Goal: Entertainment & Leisure: Consume media (video, audio)

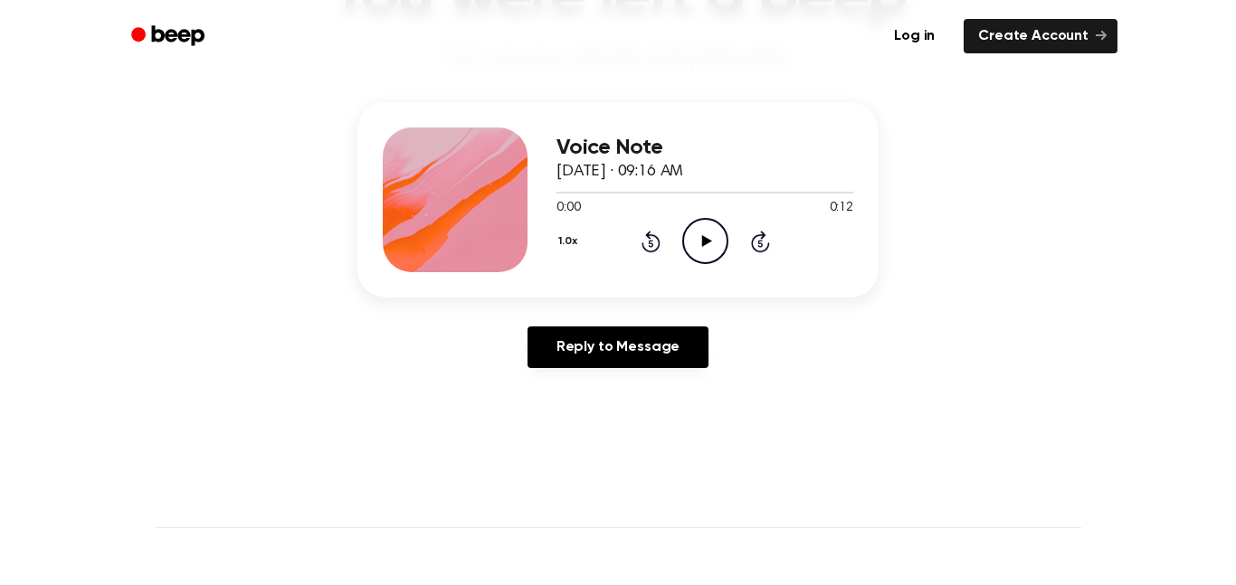
click at [698, 228] on icon "Play Audio" at bounding box center [705, 241] width 46 height 46
click at [656, 241] on icon at bounding box center [650, 242] width 19 height 22
click at [656, 238] on icon at bounding box center [650, 242] width 19 height 22
click at [731, 246] on div "1.0x Rewind 5 seconds Play Audio Skip 5 seconds" at bounding box center [704, 241] width 297 height 46
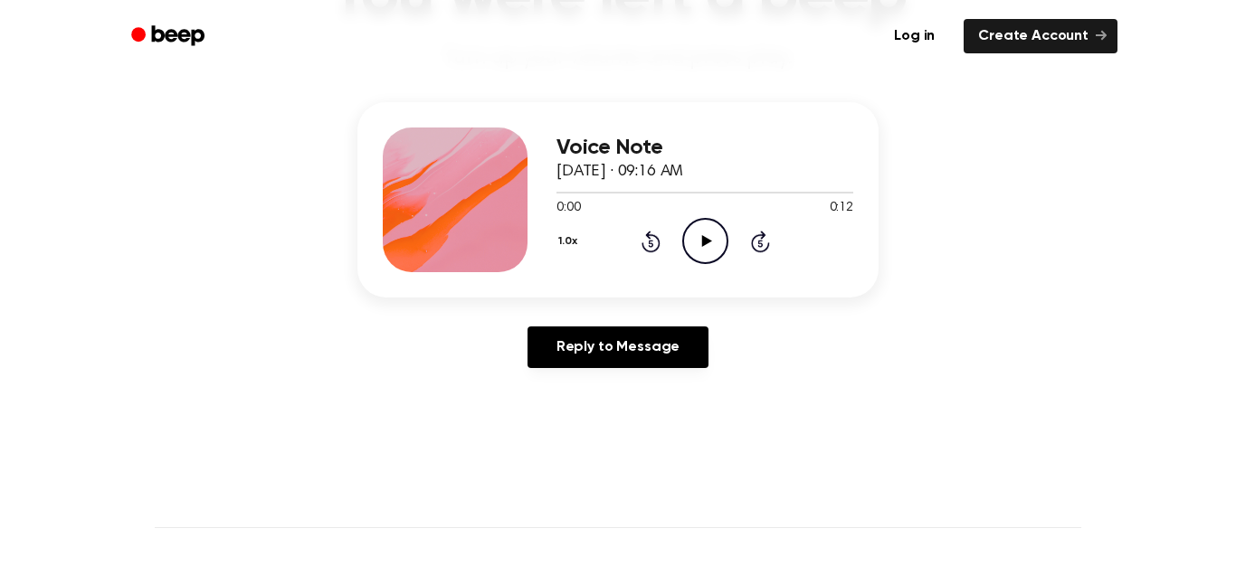
click at [725, 244] on icon "Play Audio" at bounding box center [705, 241] width 46 height 46
click at [568, 240] on button "1.0x" at bounding box center [569, 241] width 27 height 31
click at [590, 303] on div "0.8x" at bounding box center [591, 316] width 70 height 33
click at [573, 242] on button "0.8x" at bounding box center [571, 241] width 31 height 31
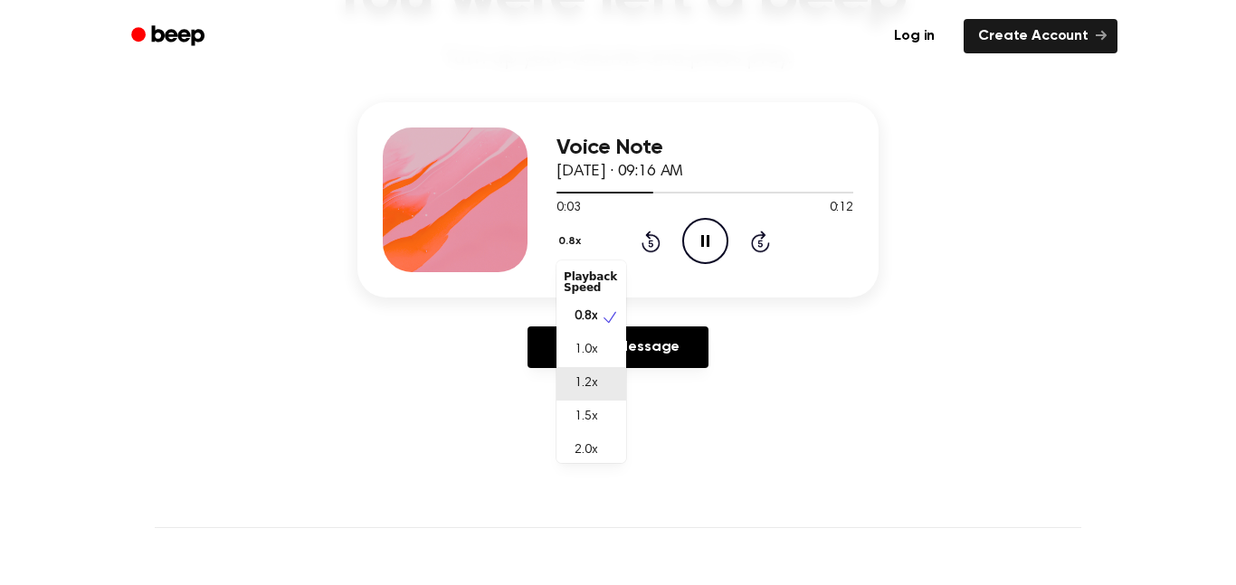
click at [593, 385] on span "1.2x" at bounding box center [585, 384] width 23 height 19
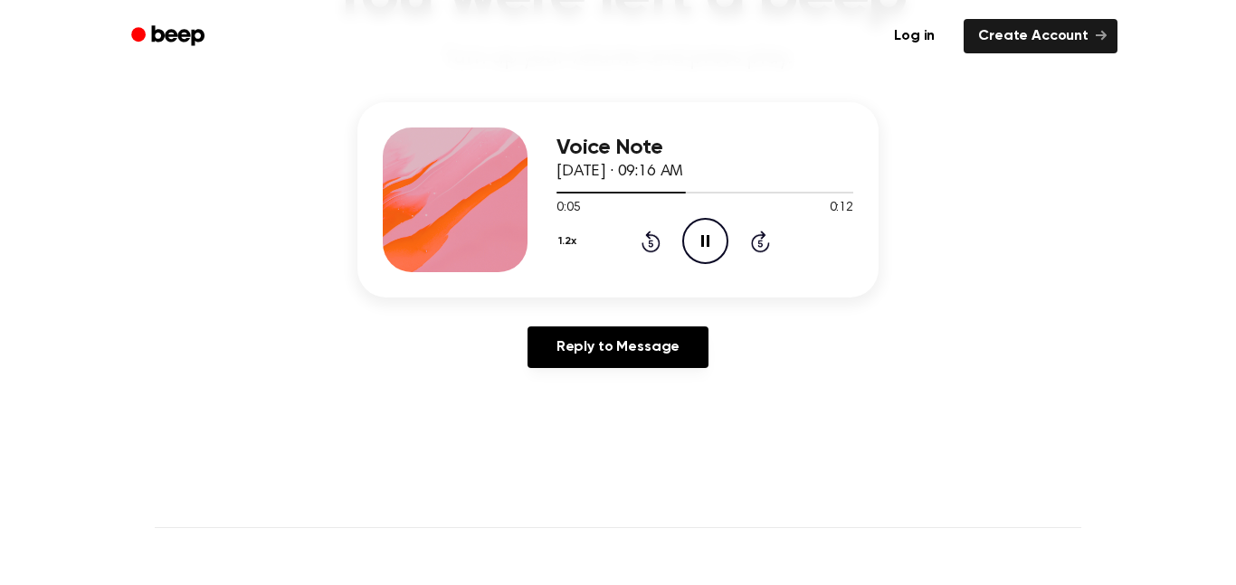
click at [572, 236] on button "1.2x" at bounding box center [569, 241] width 26 height 31
click at [595, 346] on span "1.0x" at bounding box center [585, 350] width 23 height 19
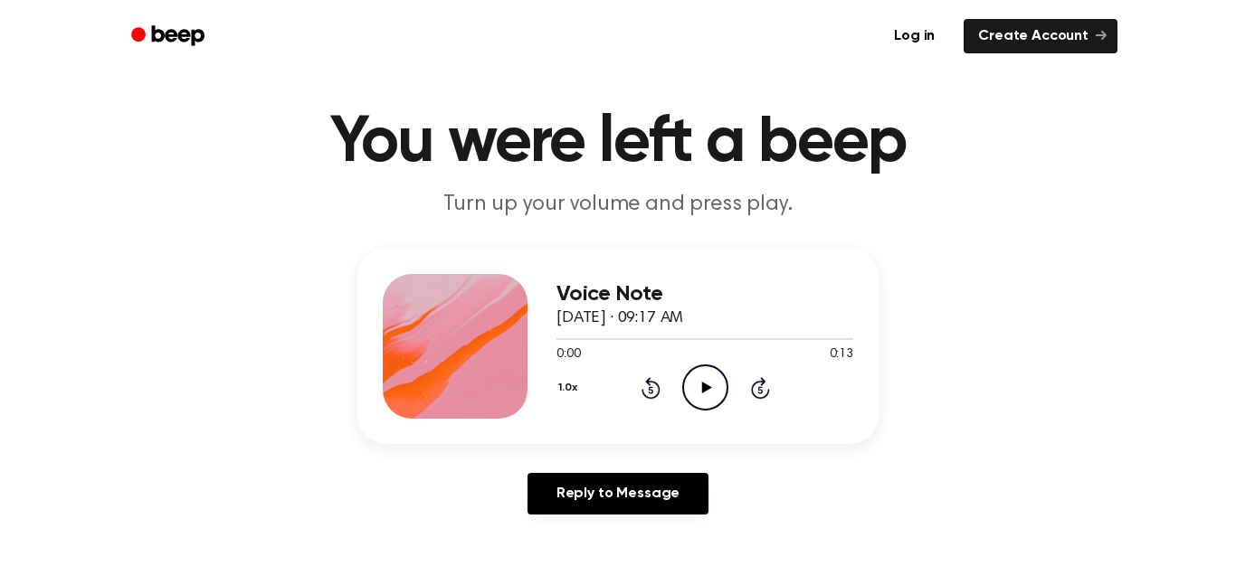
scroll to position [40, 0]
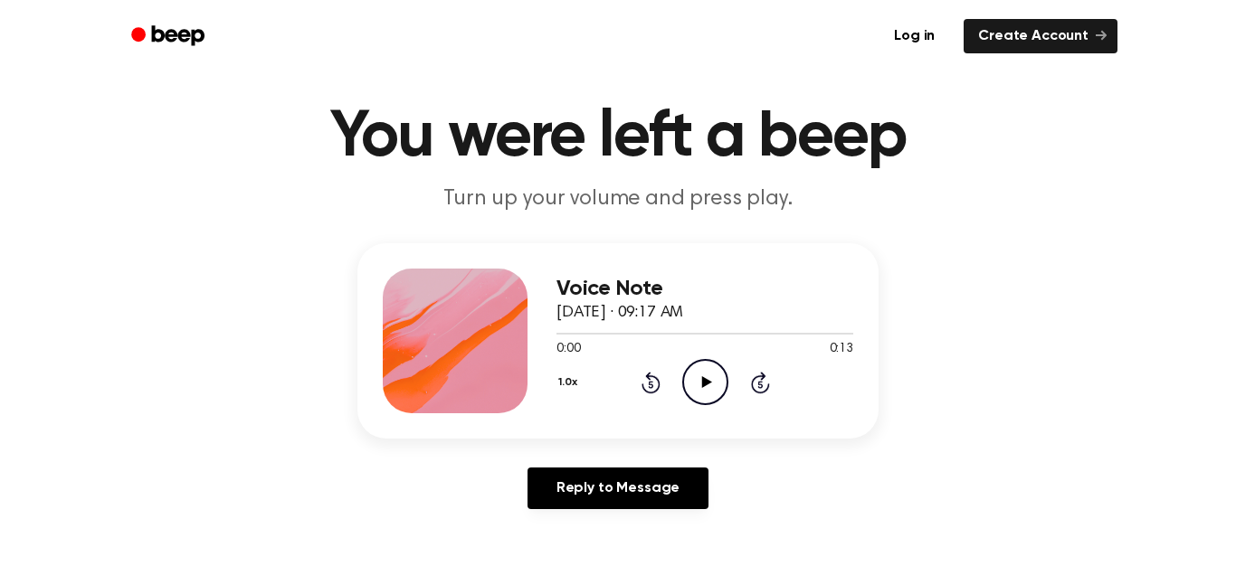
click at [698, 402] on icon "Play Audio" at bounding box center [705, 382] width 46 height 46
click at [702, 385] on icon at bounding box center [705, 382] width 8 height 12
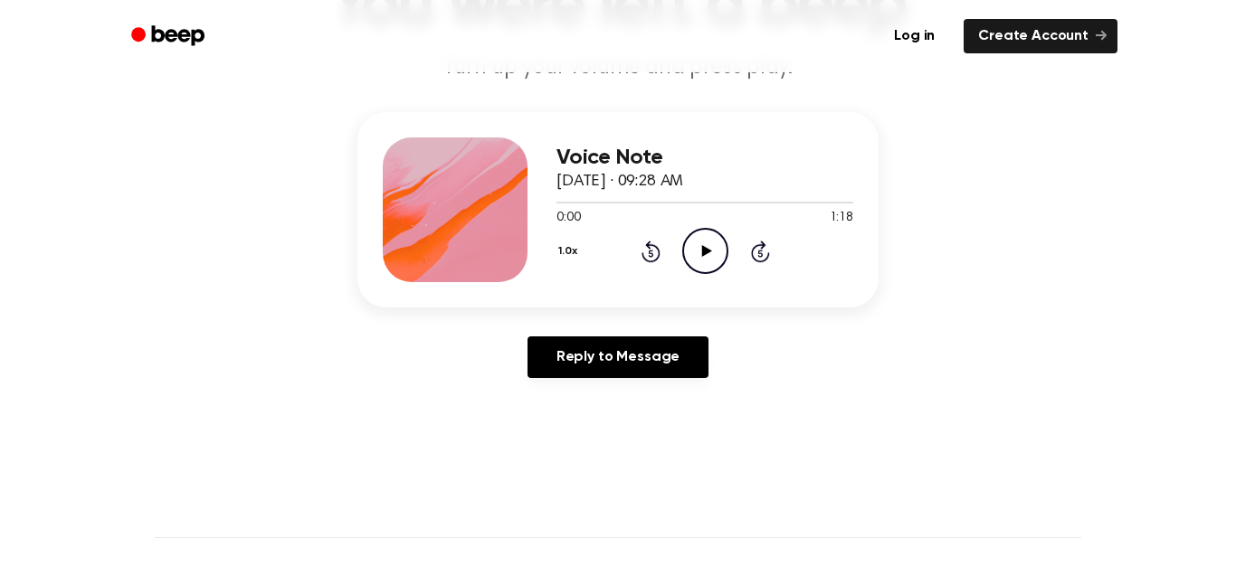
click at [683, 257] on circle at bounding box center [705, 251] width 44 height 44
click at [579, 195] on div at bounding box center [704, 202] width 297 height 14
click at [553, 197] on div "Voice Note September 23, 2025 · 09:28 AM 0:06 1:18 Your browser does not suppor…" at bounding box center [617, 209] width 521 height 195
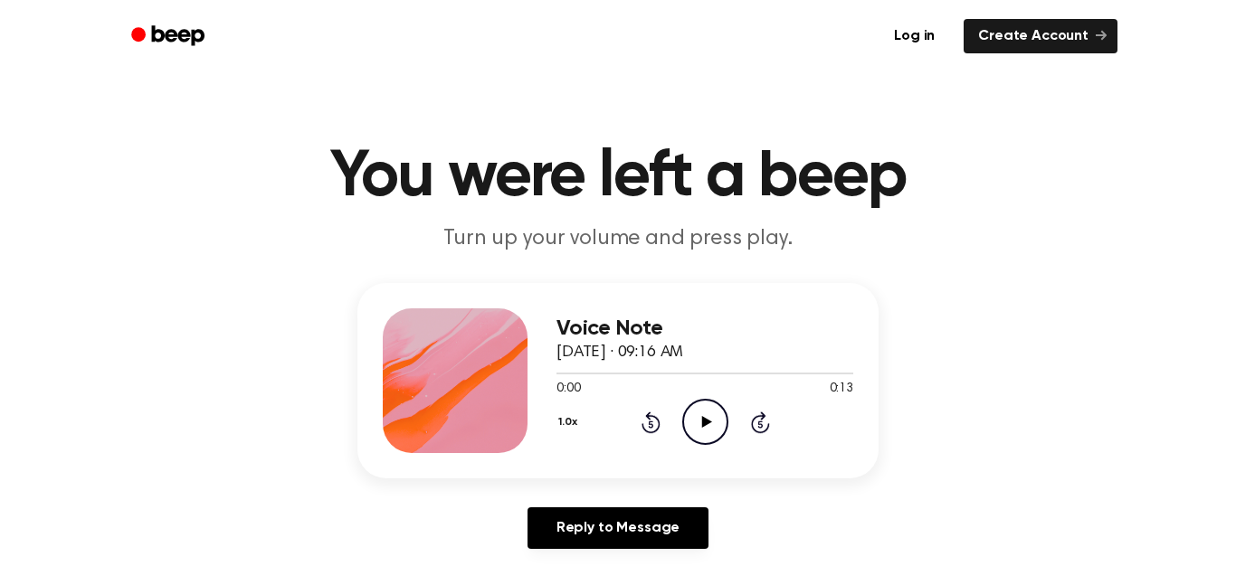
click at [678, 409] on div "1.0x Rewind 5 seconds Play Audio Skip 5 seconds" at bounding box center [704, 422] width 297 height 46
click at [688, 410] on icon "Play Audio" at bounding box center [705, 422] width 46 height 46
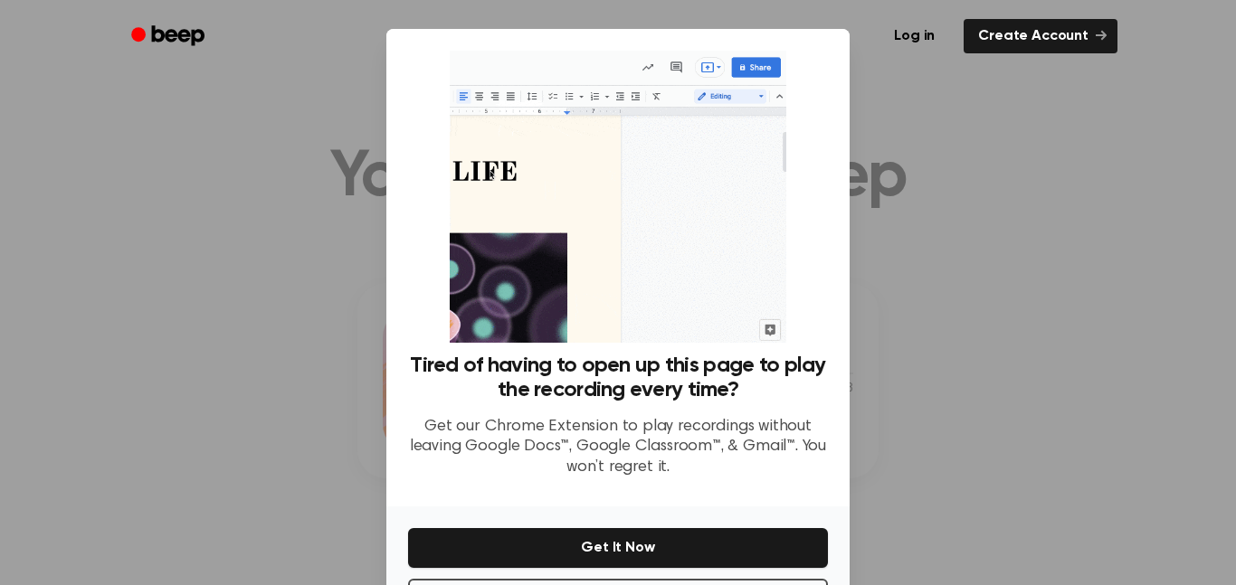
scroll to position [73, 0]
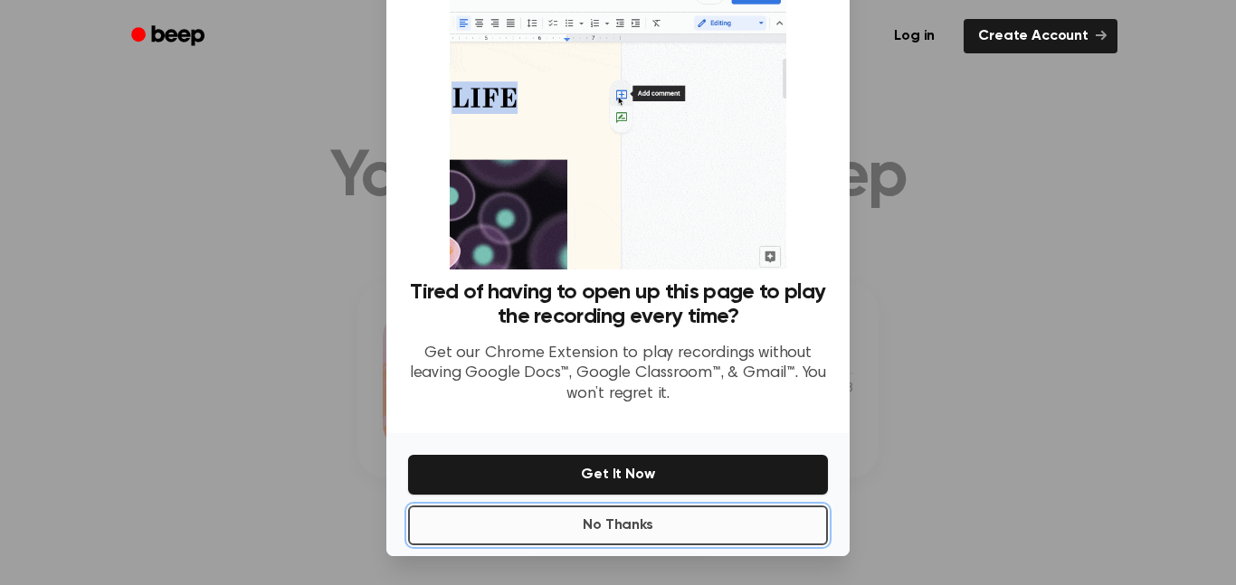
click at [680, 519] on button "No Thanks" at bounding box center [618, 526] width 420 height 40
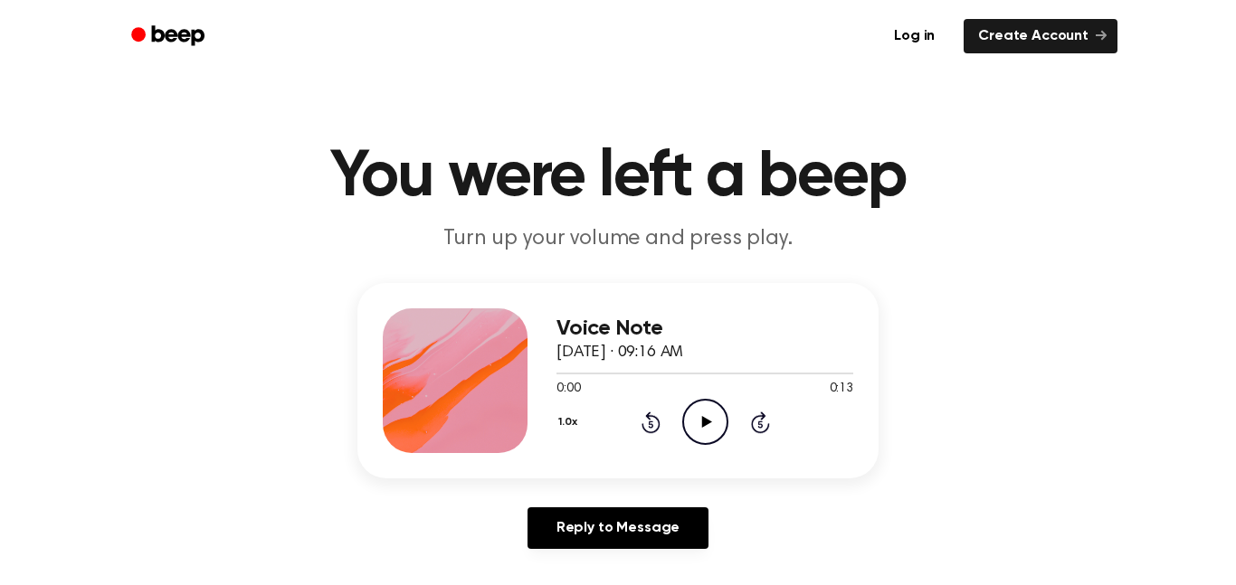
click at [693, 414] on icon "Play Audio" at bounding box center [705, 422] width 46 height 46
click at [707, 404] on icon "Play Audio" at bounding box center [705, 422] width 46 height 46
click at [702, 403] on icon "Play Audio" at bounding box center [705, 422] width 46 height 46
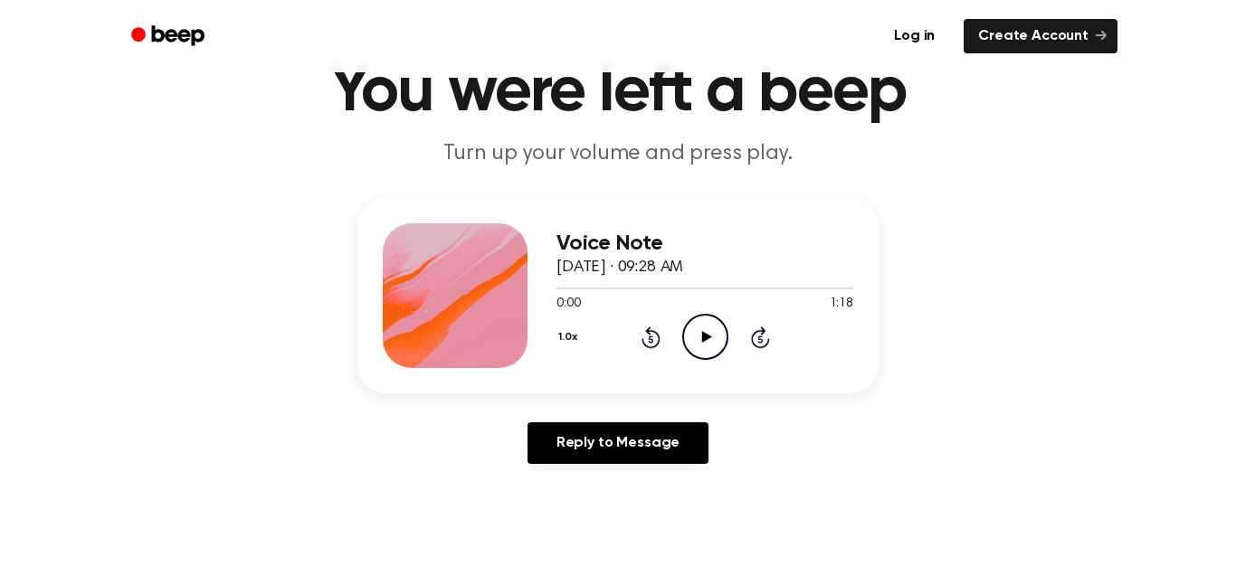
click at [690, 334] on icon "Play Audio" at bounding box center [705, 337] width 46 height 46
